Goal: Information Seeking & Learning: Learn about a topic

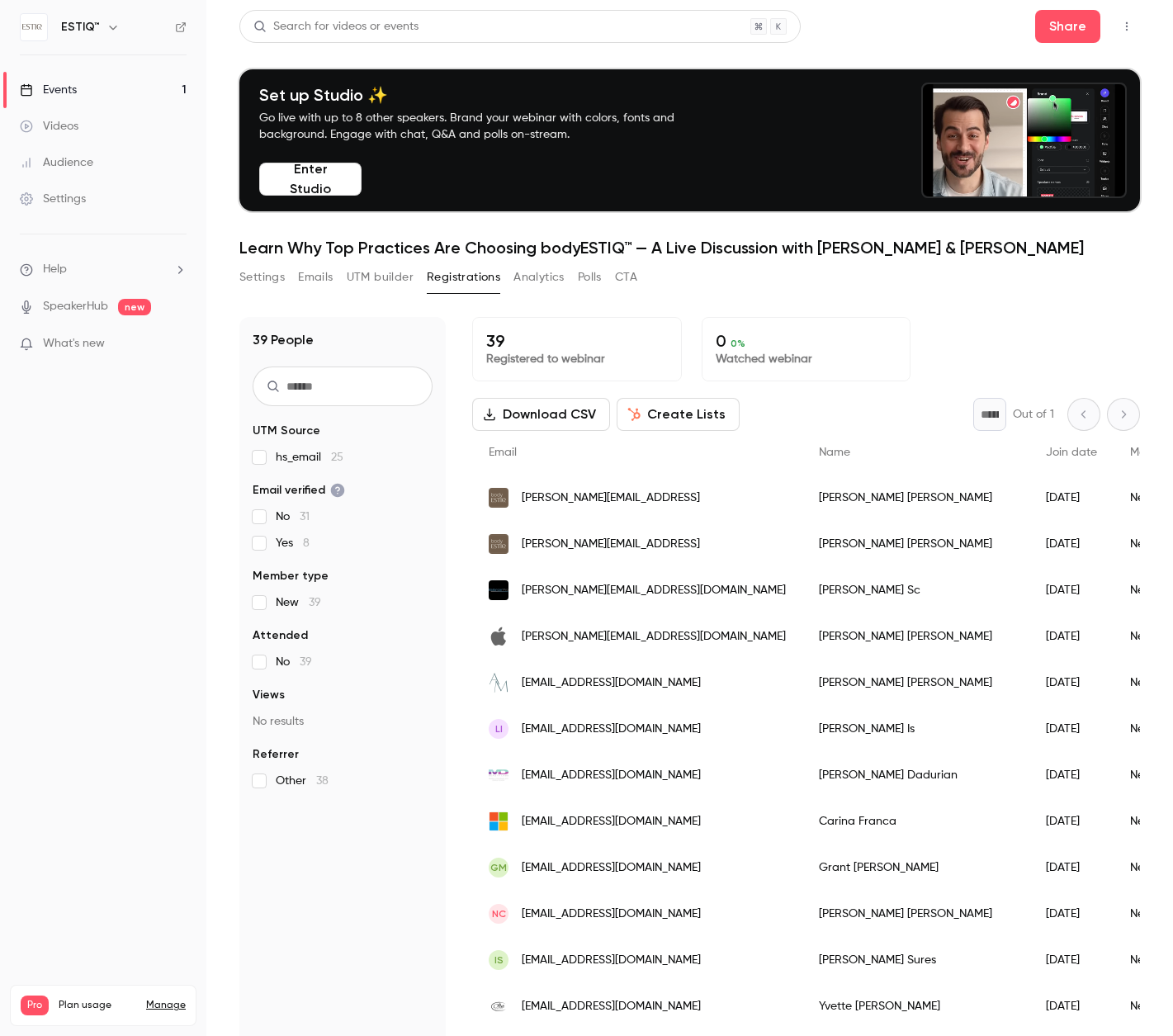
click at [64, 80] on link "Events 1" at bounding box center [103, 89] width 206 height 36
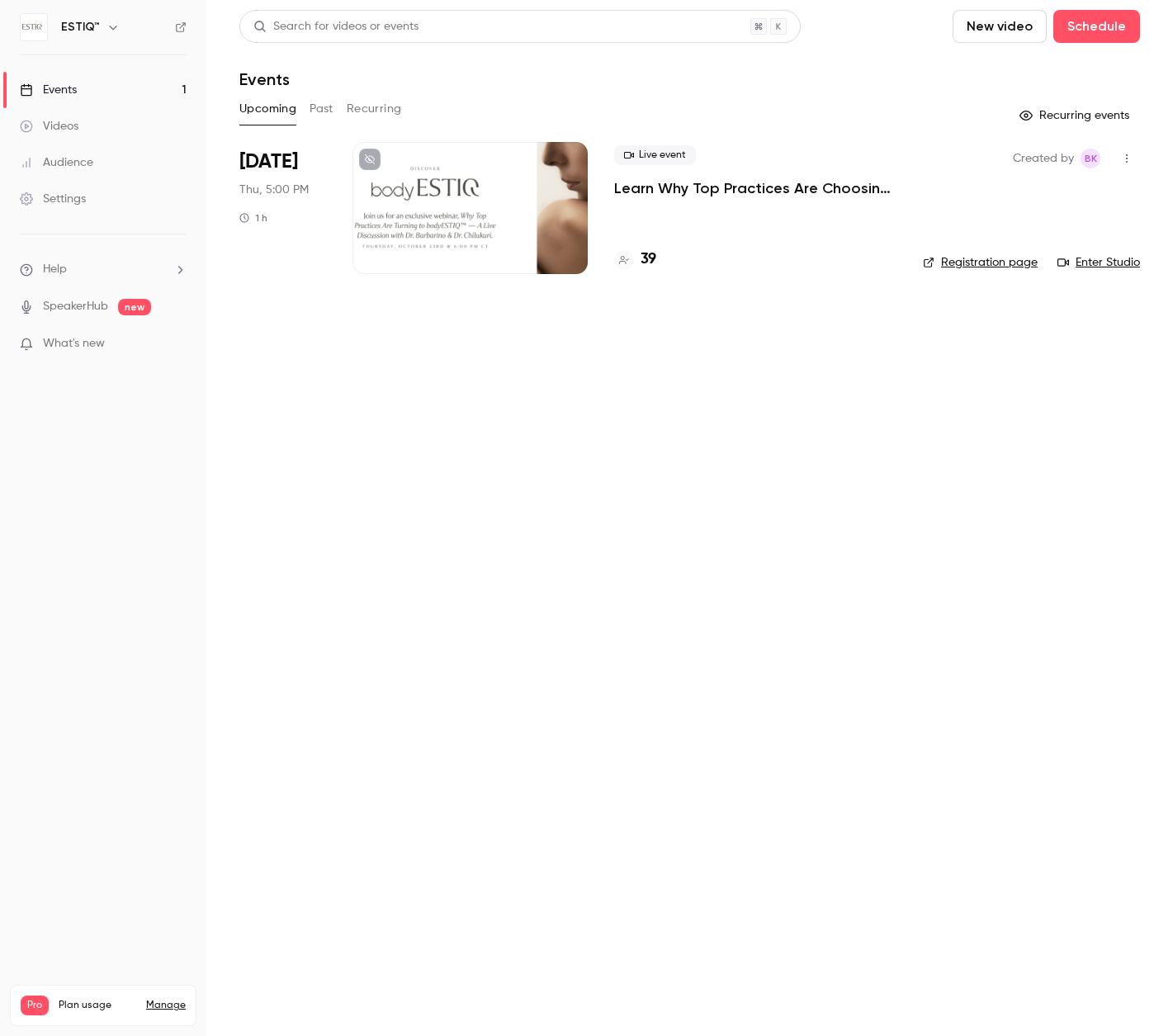
click at [652, 253] on h4 "39" at bounding box center [648, 259] width 16 height 22
